Goal: Information Seeking & Learning: Find specific page/section

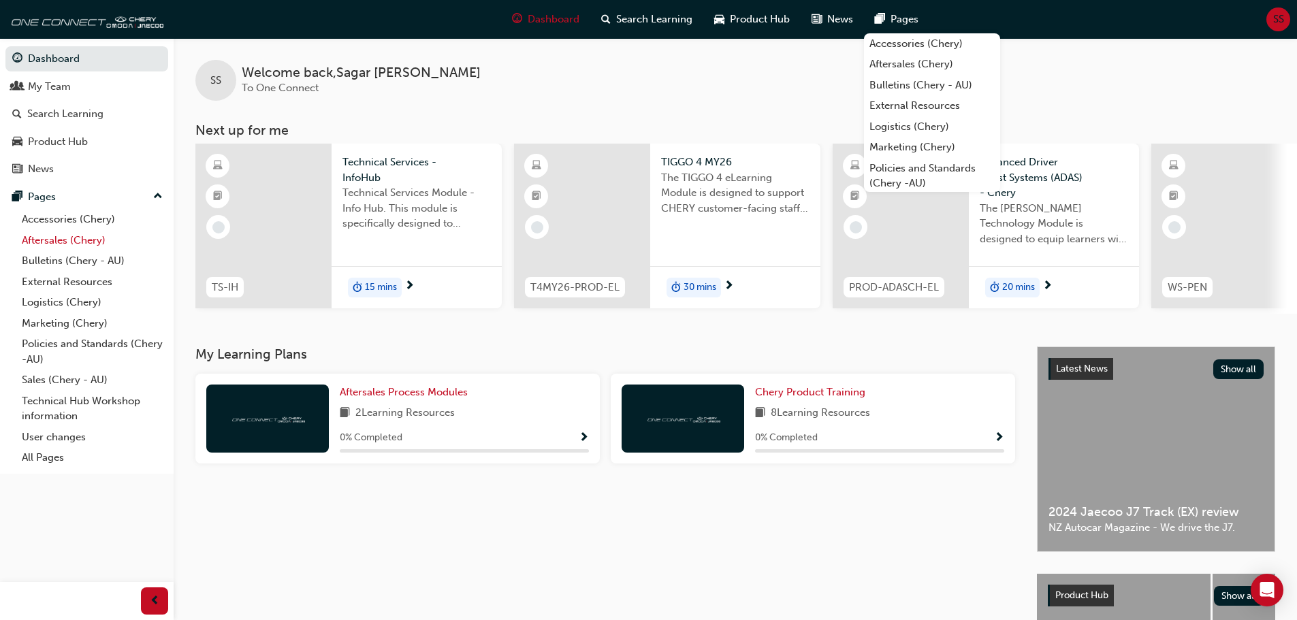
click at [46, 243] on link "Aftersales (Chery)" at bounding box center [92, 240] width 152 height 21
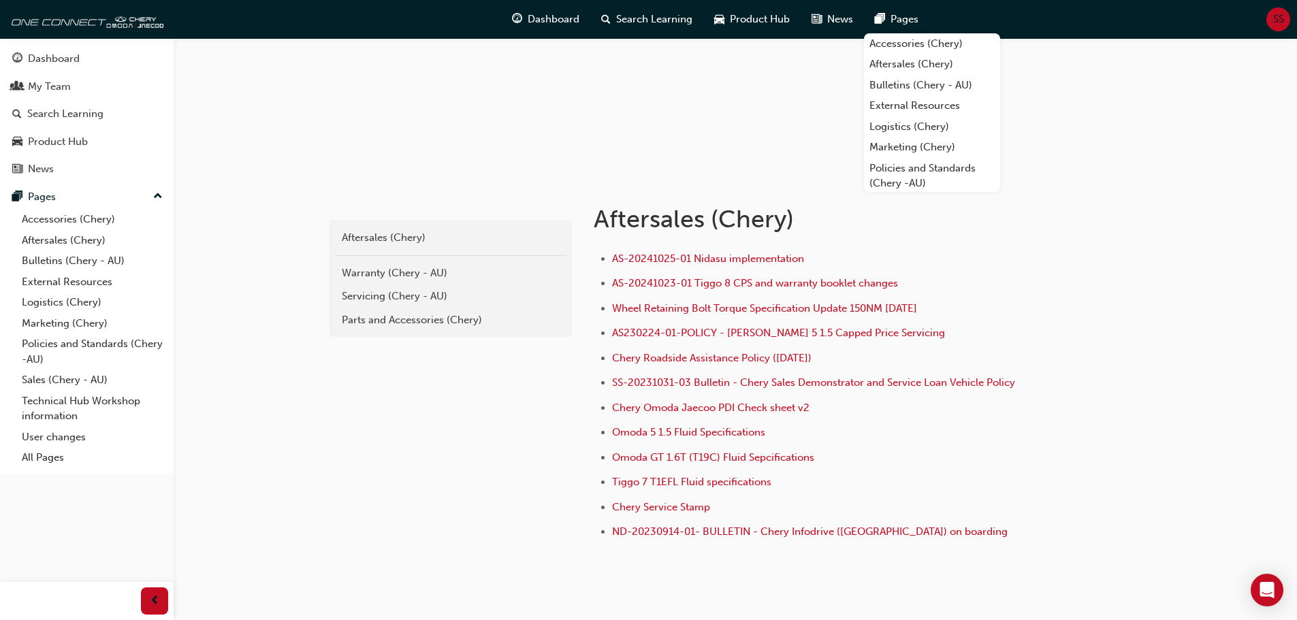
scroll to position [136, 0]
click at [68, 258] on link "Bulletins (Chery - AU)" at bounding box center [92, 261] width 152 height 21
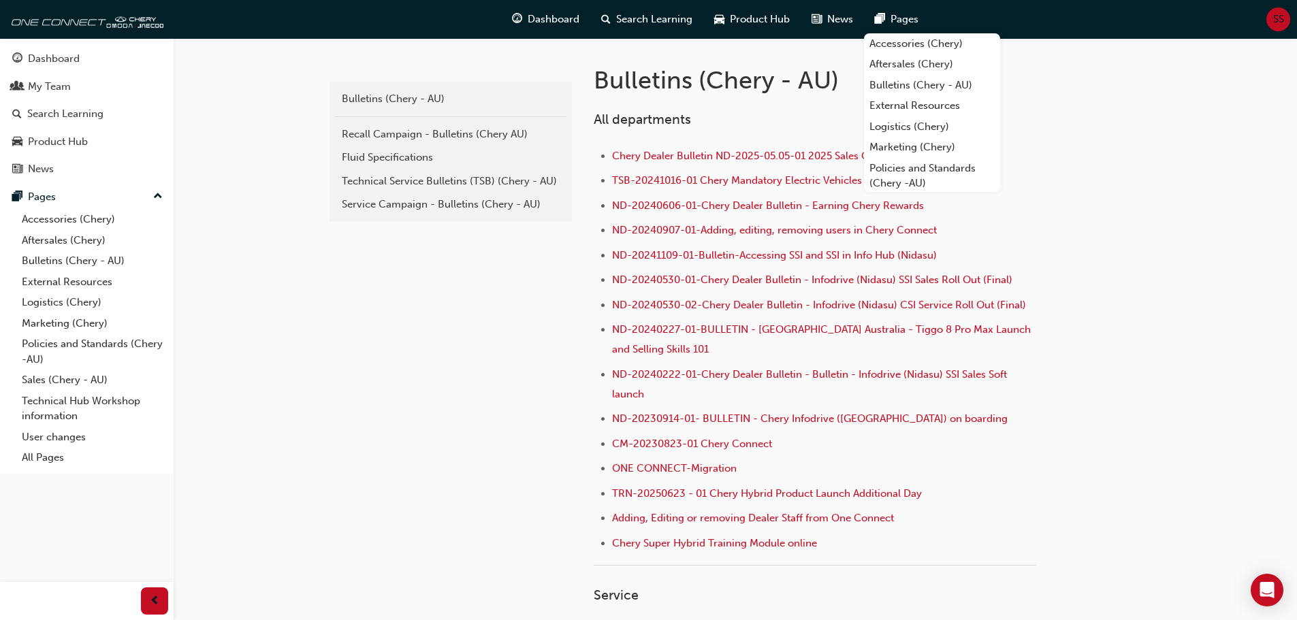
scroll to position [268, 0]
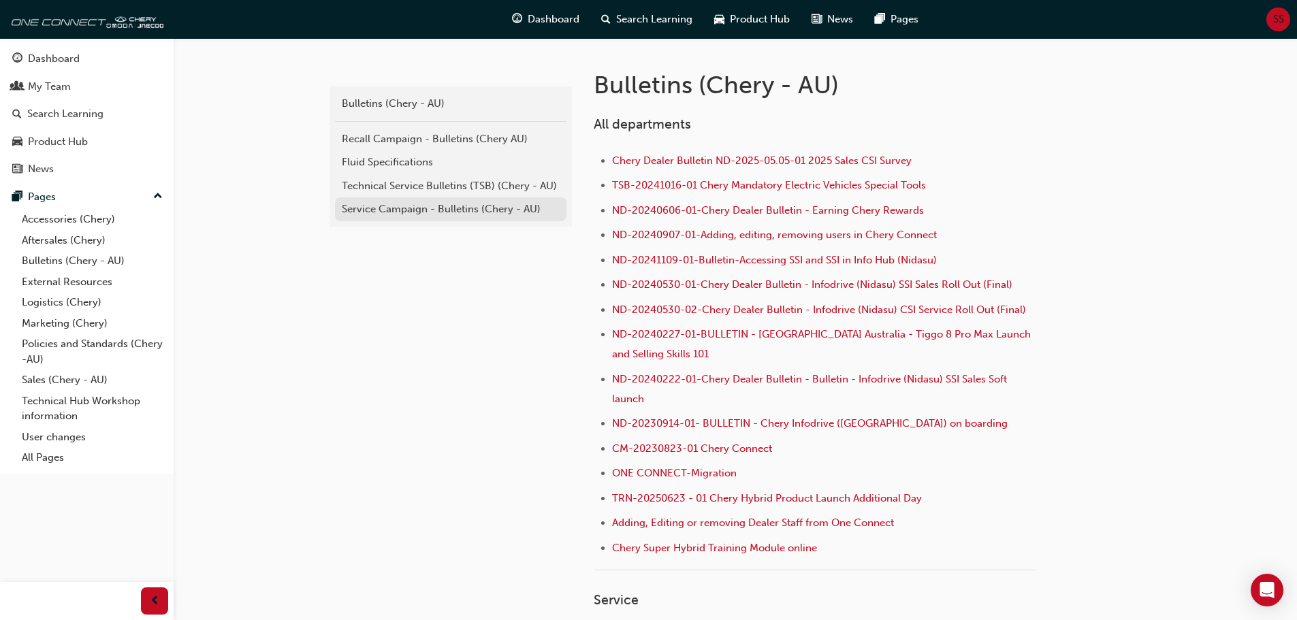
click at [474, 203] on div "Service Campaign - Bulletins (Chery - AU)" at bounding box center [451, 210] width 218 height 16
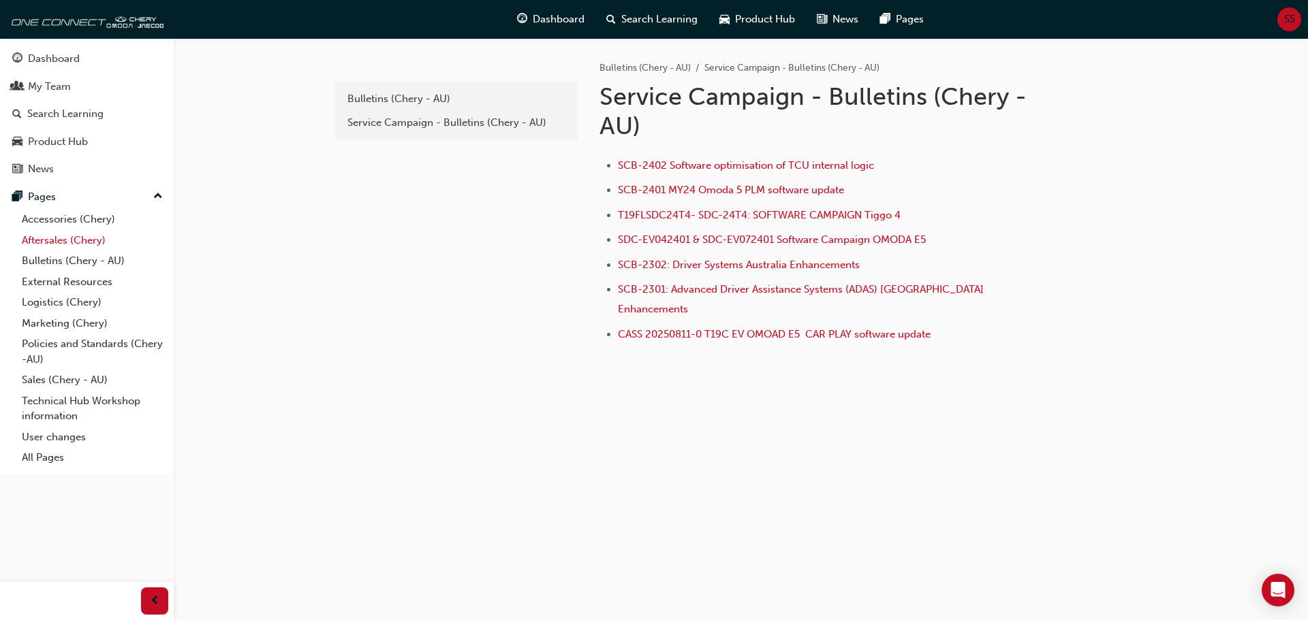
click at [74, 240] on link "Aftersales (Chery)" at bounding box center [92, 240] width 152 height 21
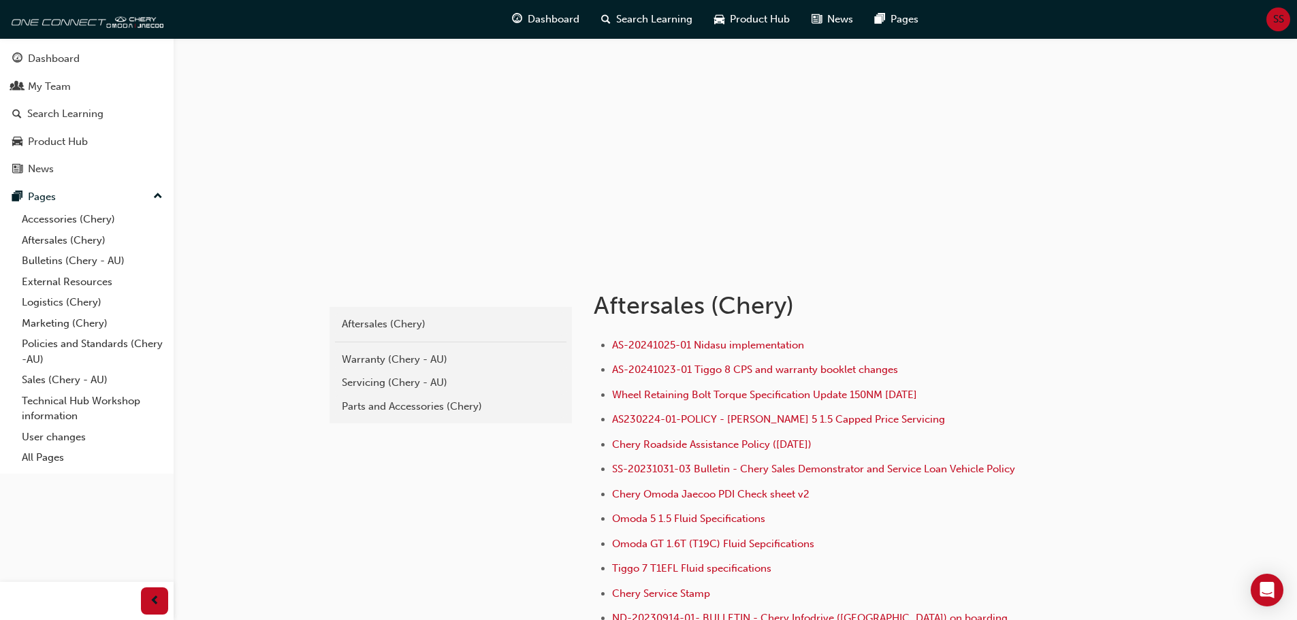
scroll to position [136, 0]
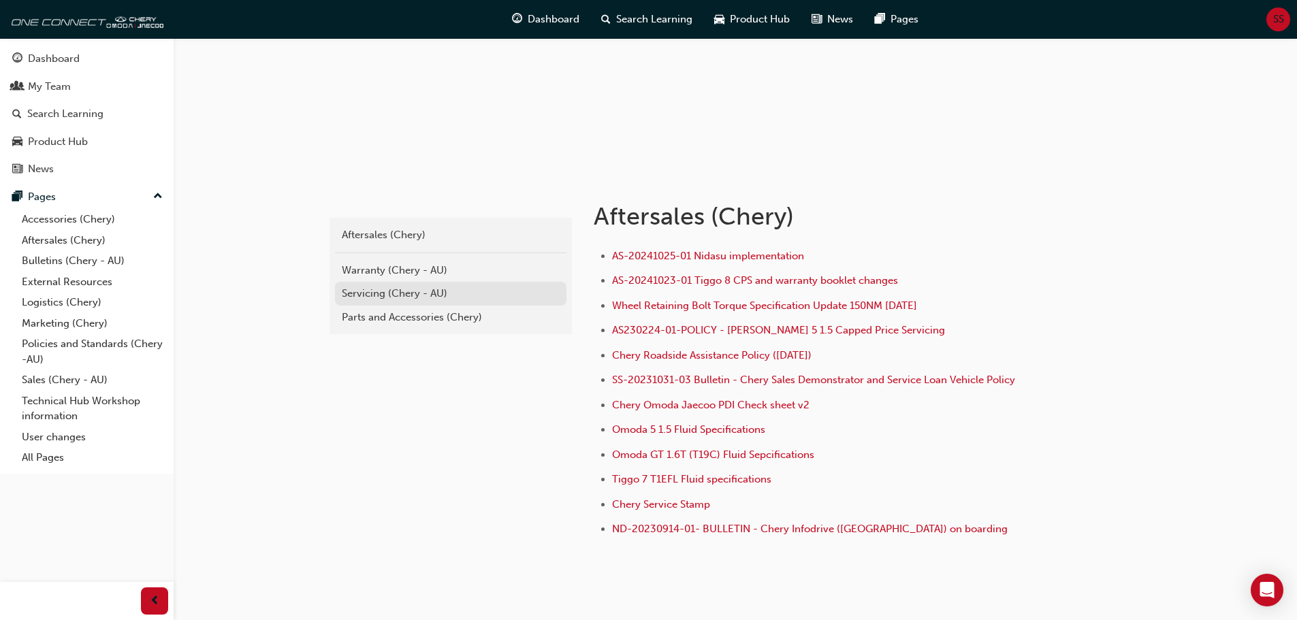
click at [367, 302] on link "Servicing (Chery - AU)" at bounding box center [451, 294] width 232 height 24
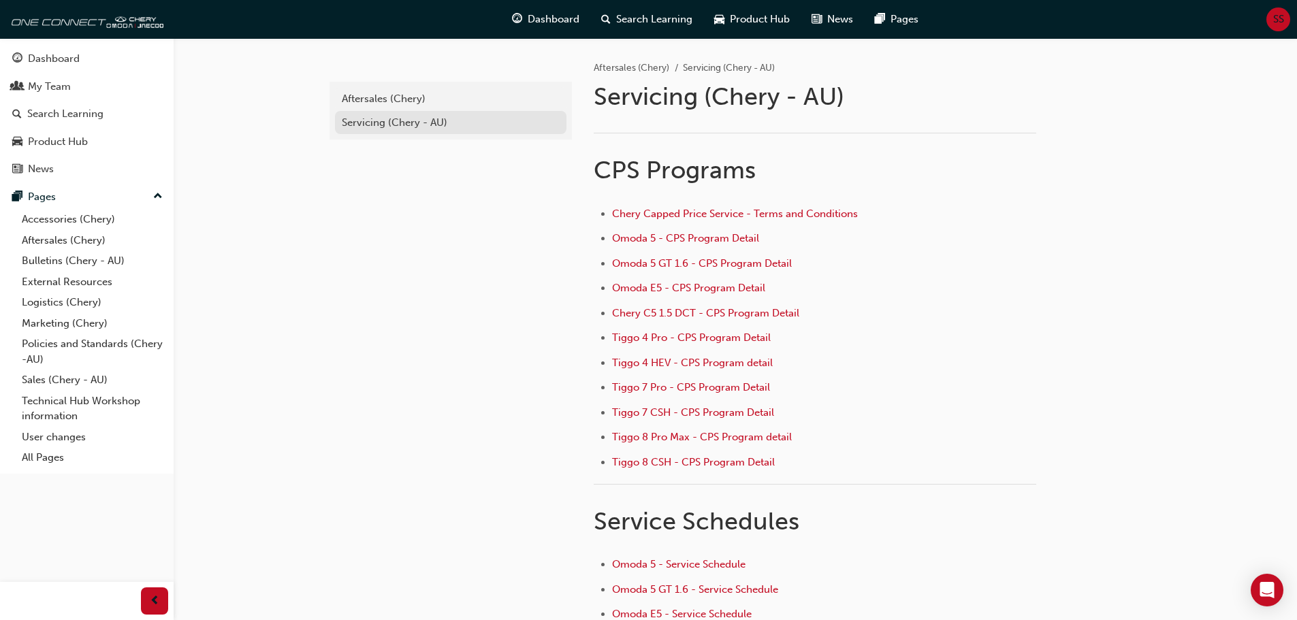
click at [398, 116] on div "Servicing (Chery - AU)" at bounding box center [451, 123] width 218 height 16
click at [57, 257] on link "Bulletins (Chery - AU)" at bounding box center [92, 261] width 152 height 21
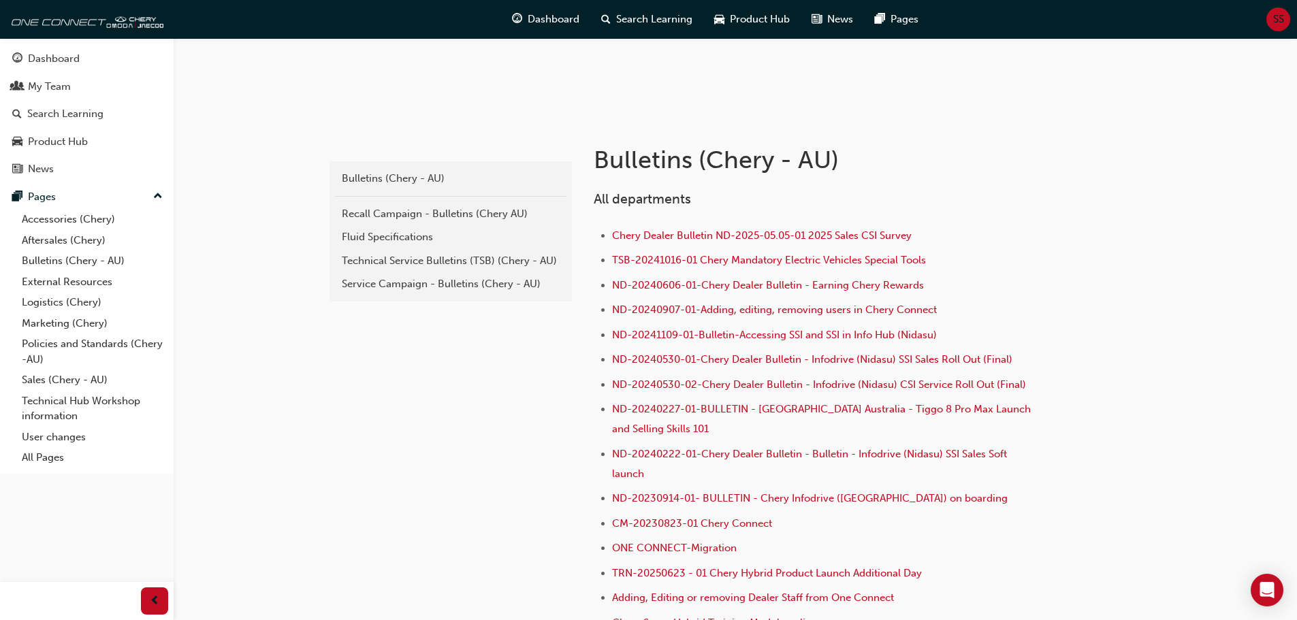
scroll to position [204, 0]
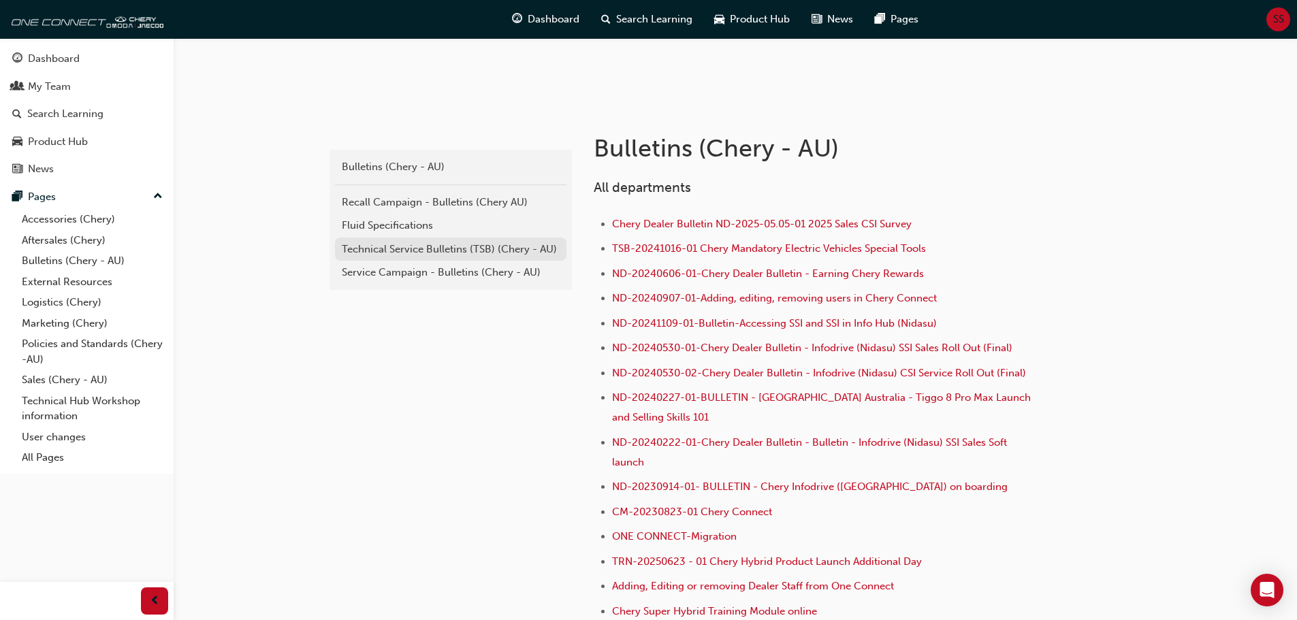
click at [398, 253] on div "Technical Service Bulletins (TSB) (Chery - AU)" at bounding box center [451, 250] width 218 height 16
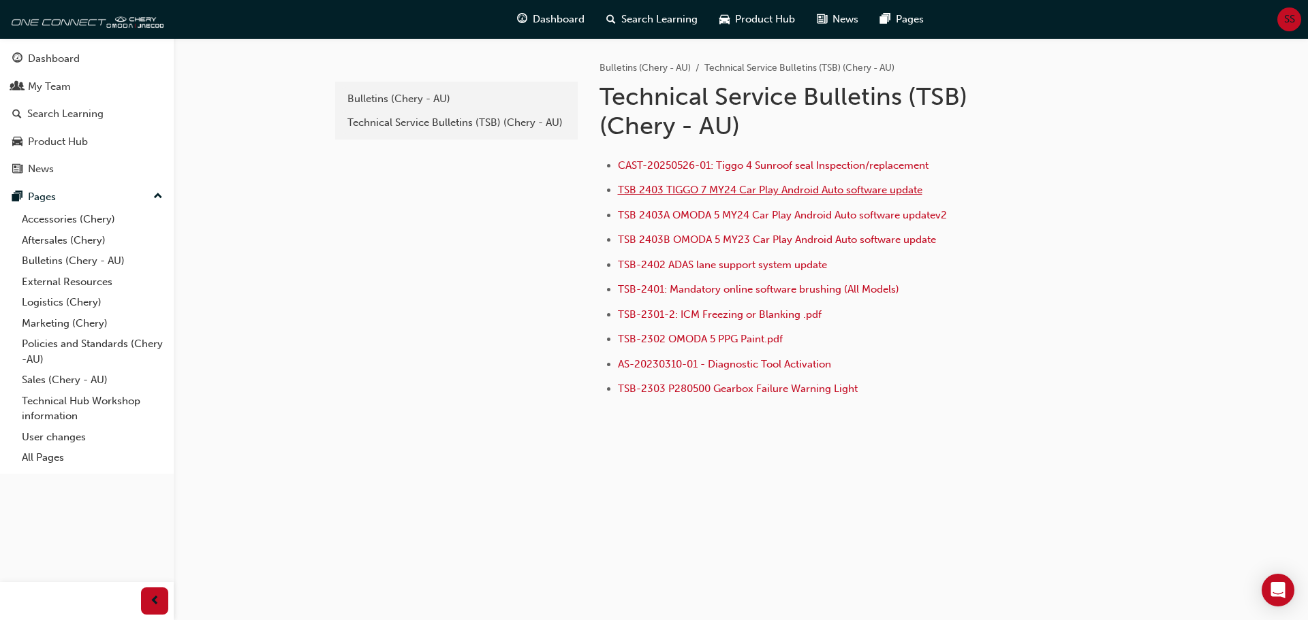
click at [744, 187] on span "TSB 2403 TIGGO 7 MY24 Car Play Android Auto software update" at bounding box center [770, 190] width 304 height 12
